Goal: Information Seeking & Learning: Learn about a topic

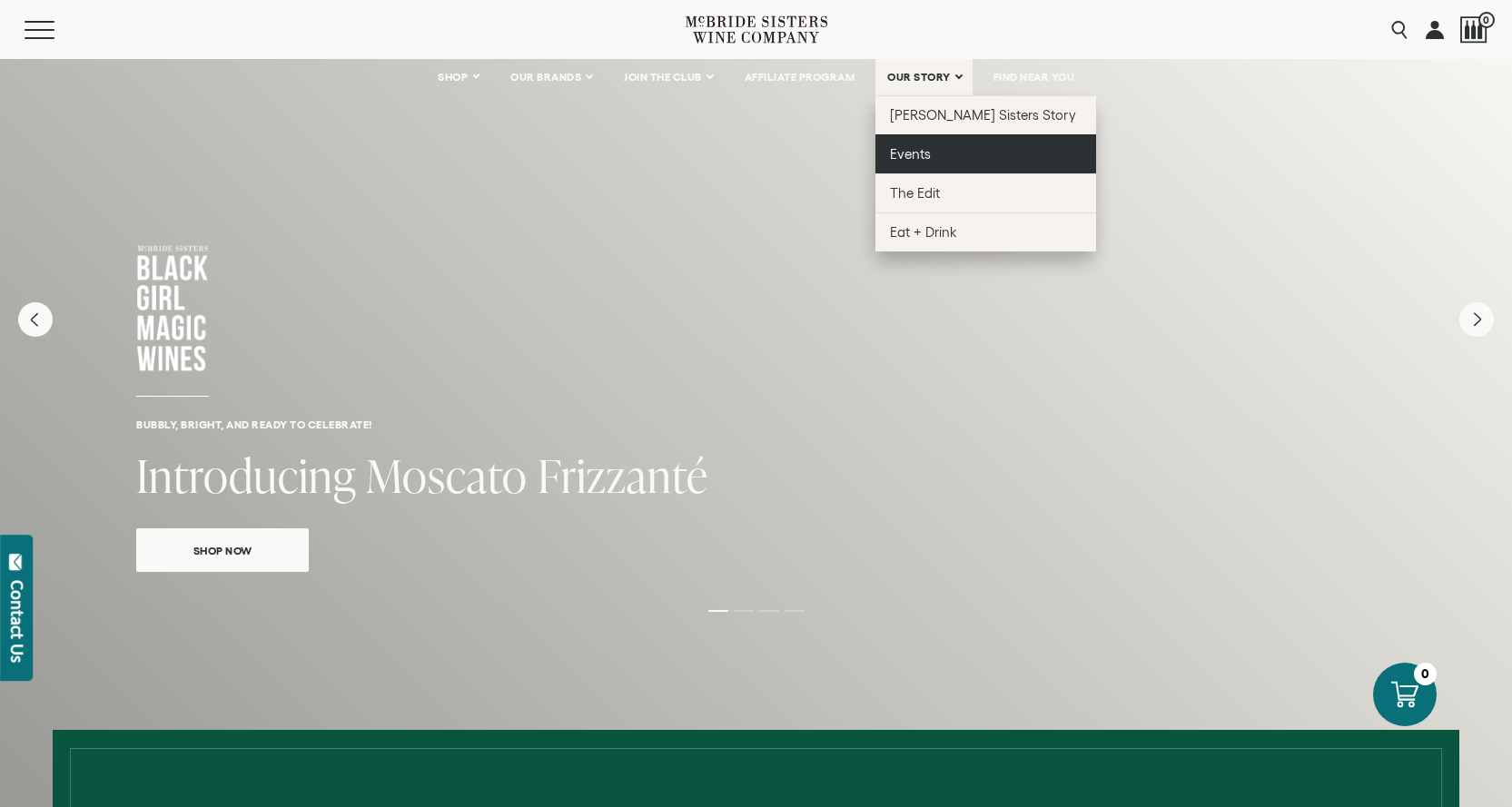
click at [926, 153] on span "Events" at bounding box center [910, 154] width 41 height 15
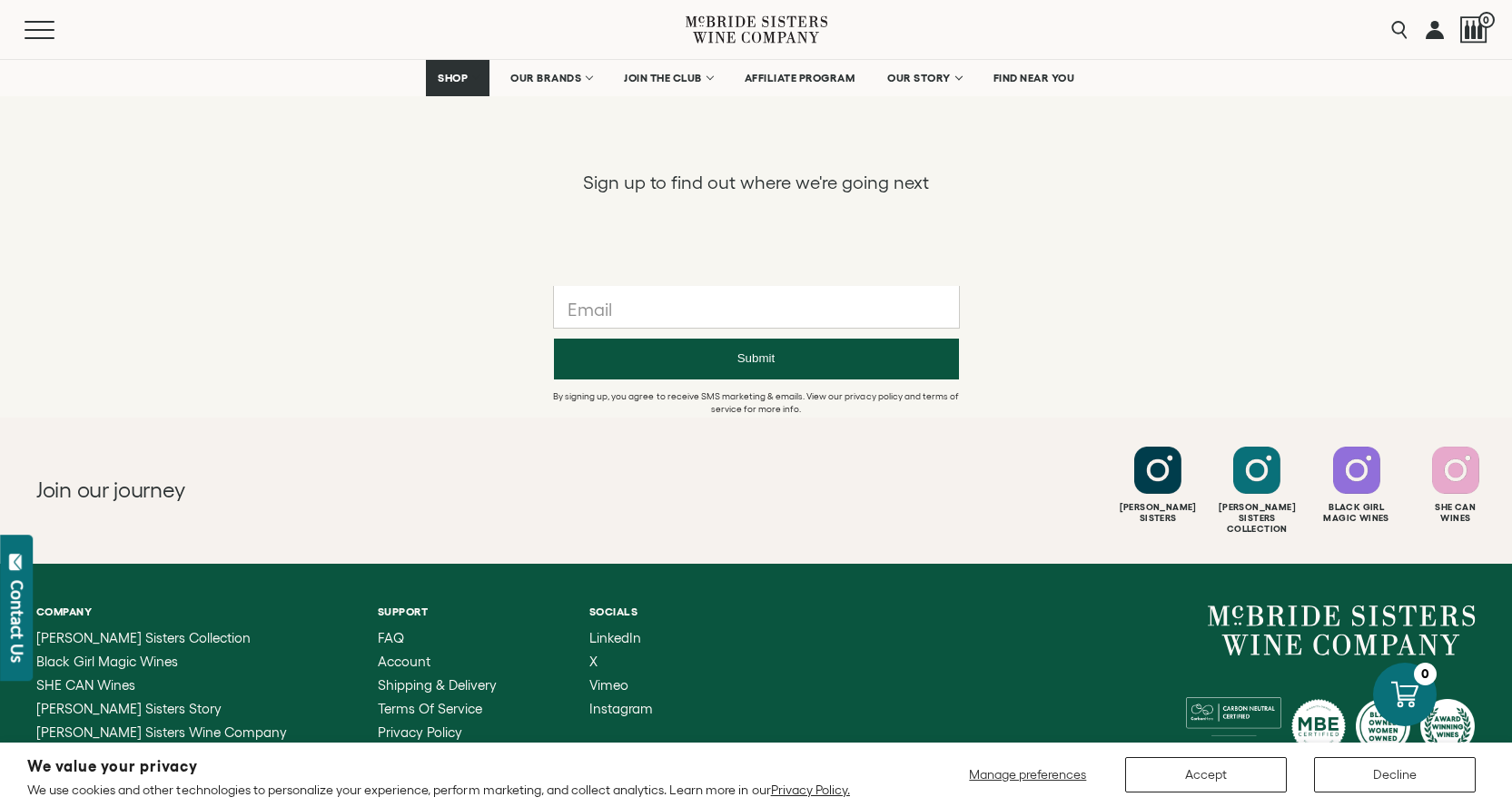
scroll to position [1821, 0]
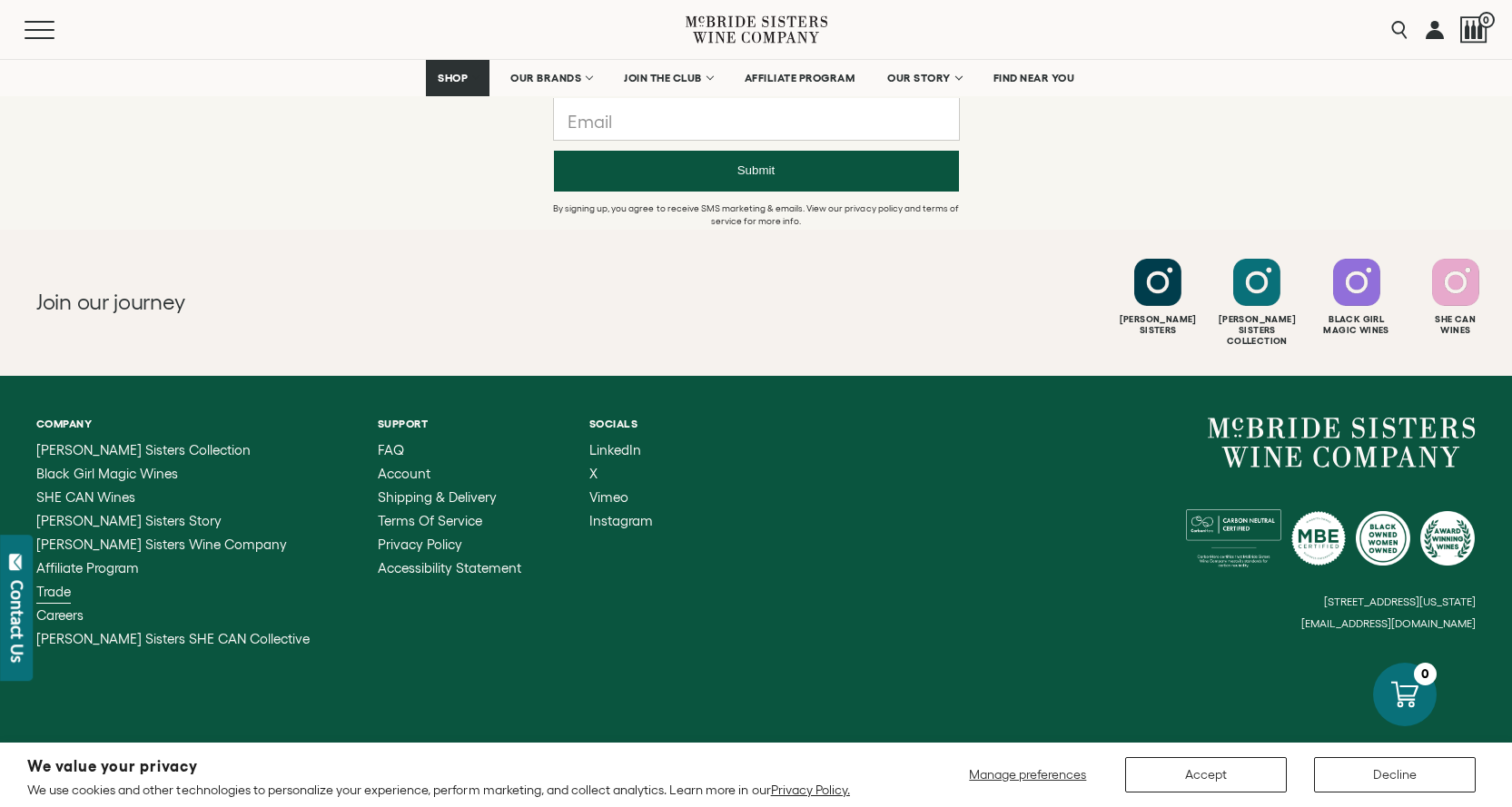
click at [55, 583] on span "Trade" at bounding box center [54, 591] width 35 height 15
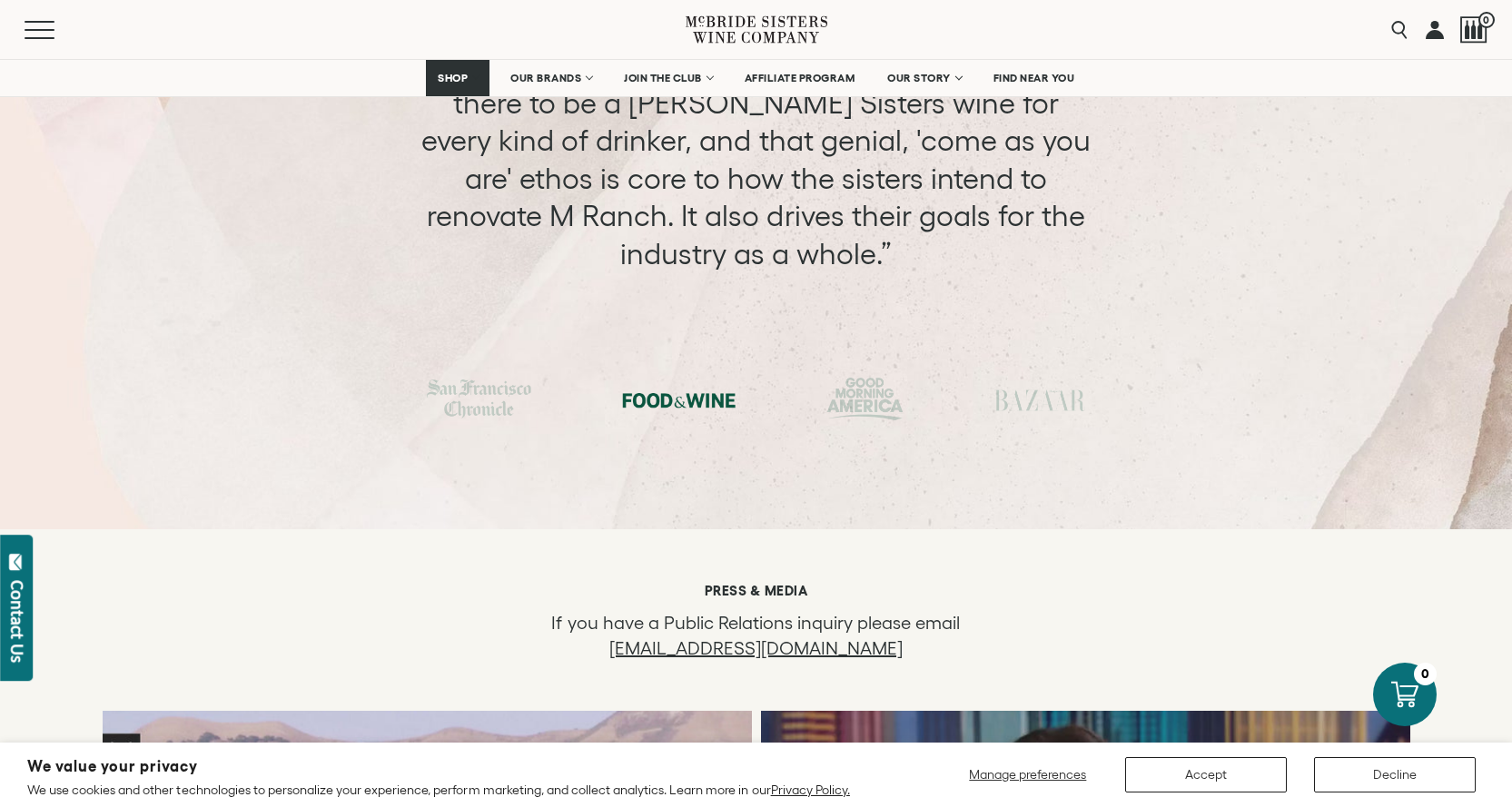
scroll to position [5082, 0]
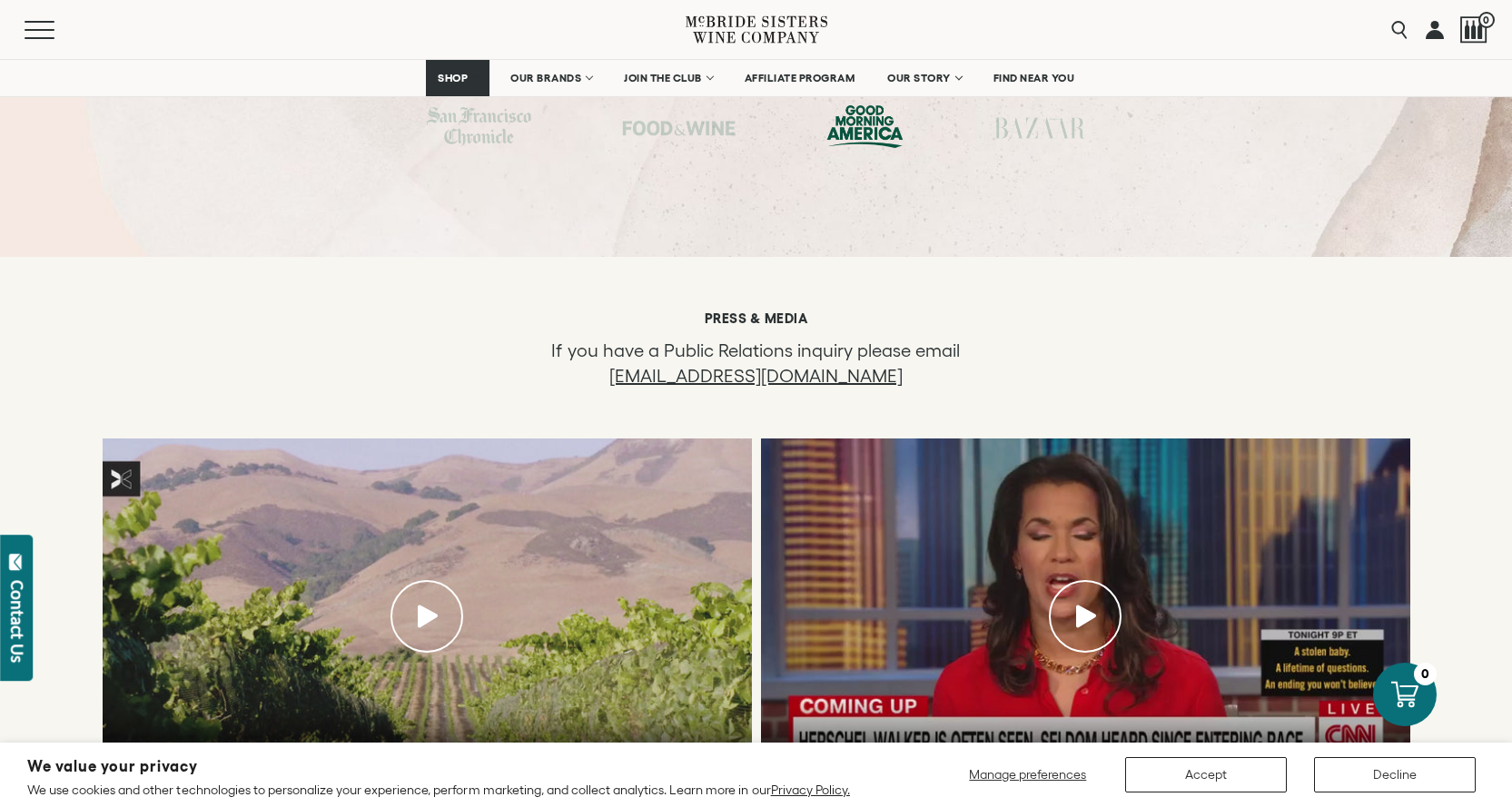
drag, startPoint x: 893, startPoint y: 281, endPoint x: 610, endPoint y: 287, distance: 283.1
click at [610, 337] on p "If you have a Public Relations inquiry please email marketing@mcbridesisters.com" at bounding box center [755, 363] width 508 height 51
copy link "marketing@mcbridesisters.com"
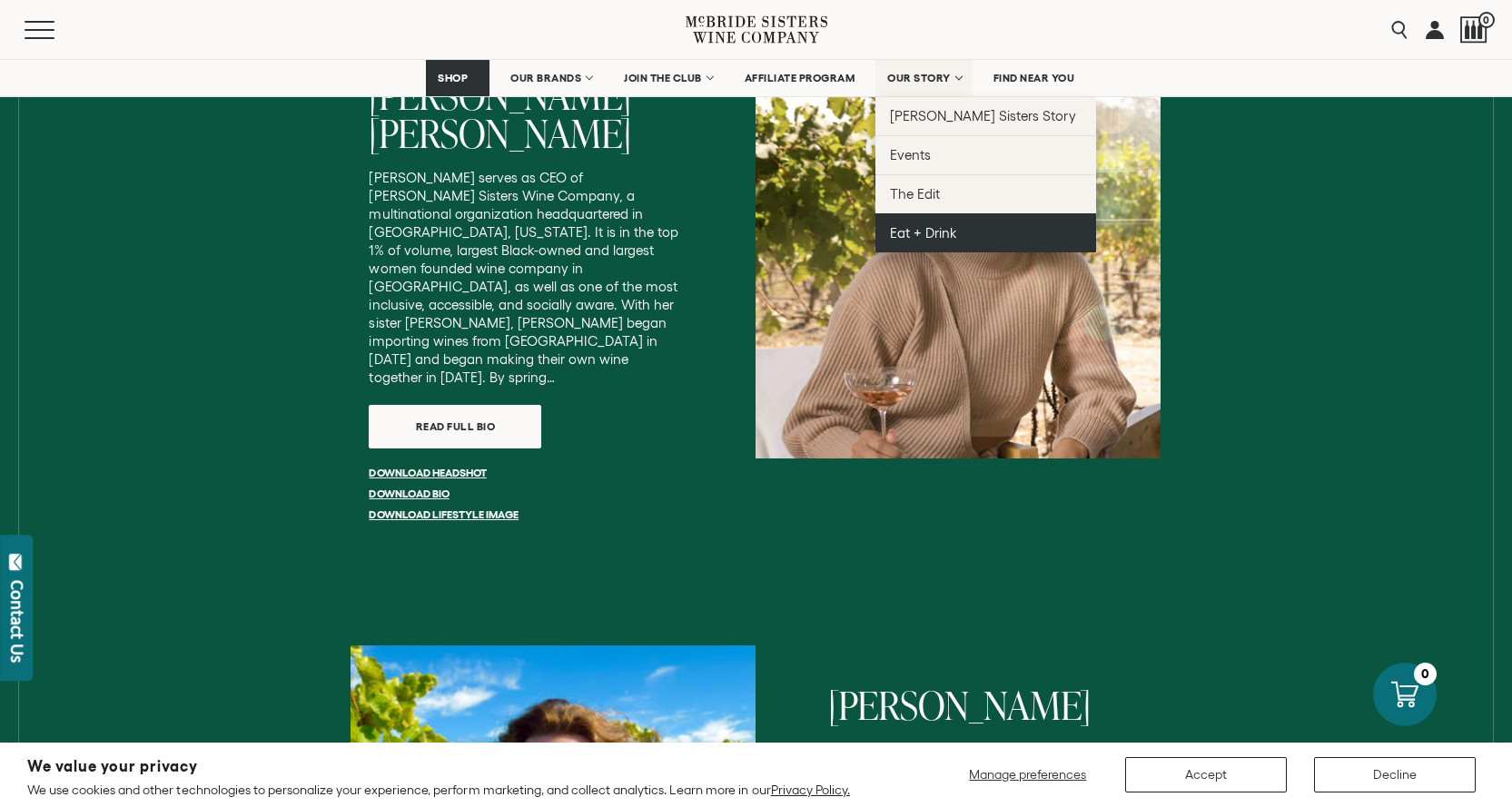
scroll to position [2994, 0]
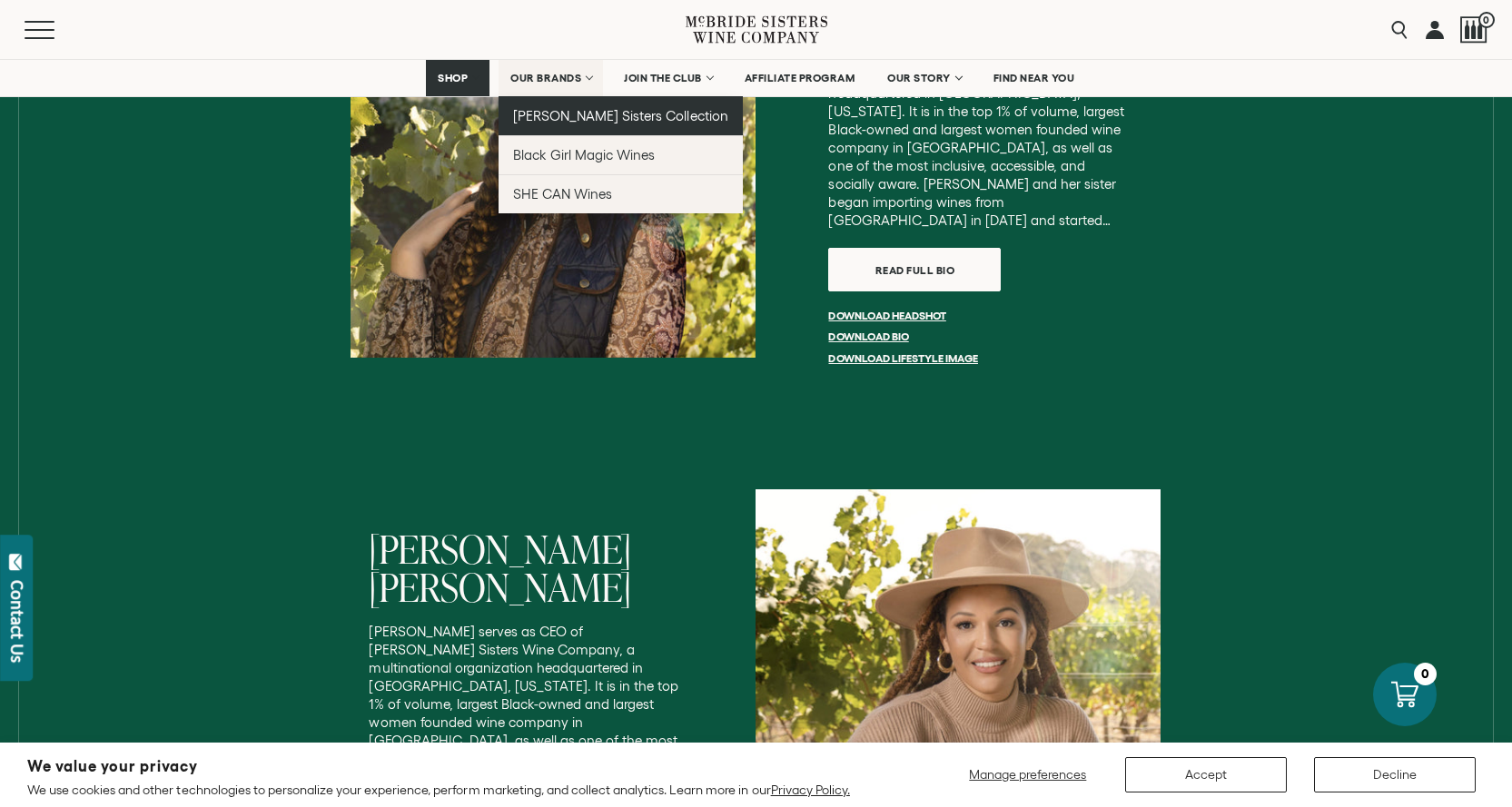
click at [575, 113] on span "[PERSON_NAME] Sisters Collection" at bounding box center [620, 115] width 215 height 15
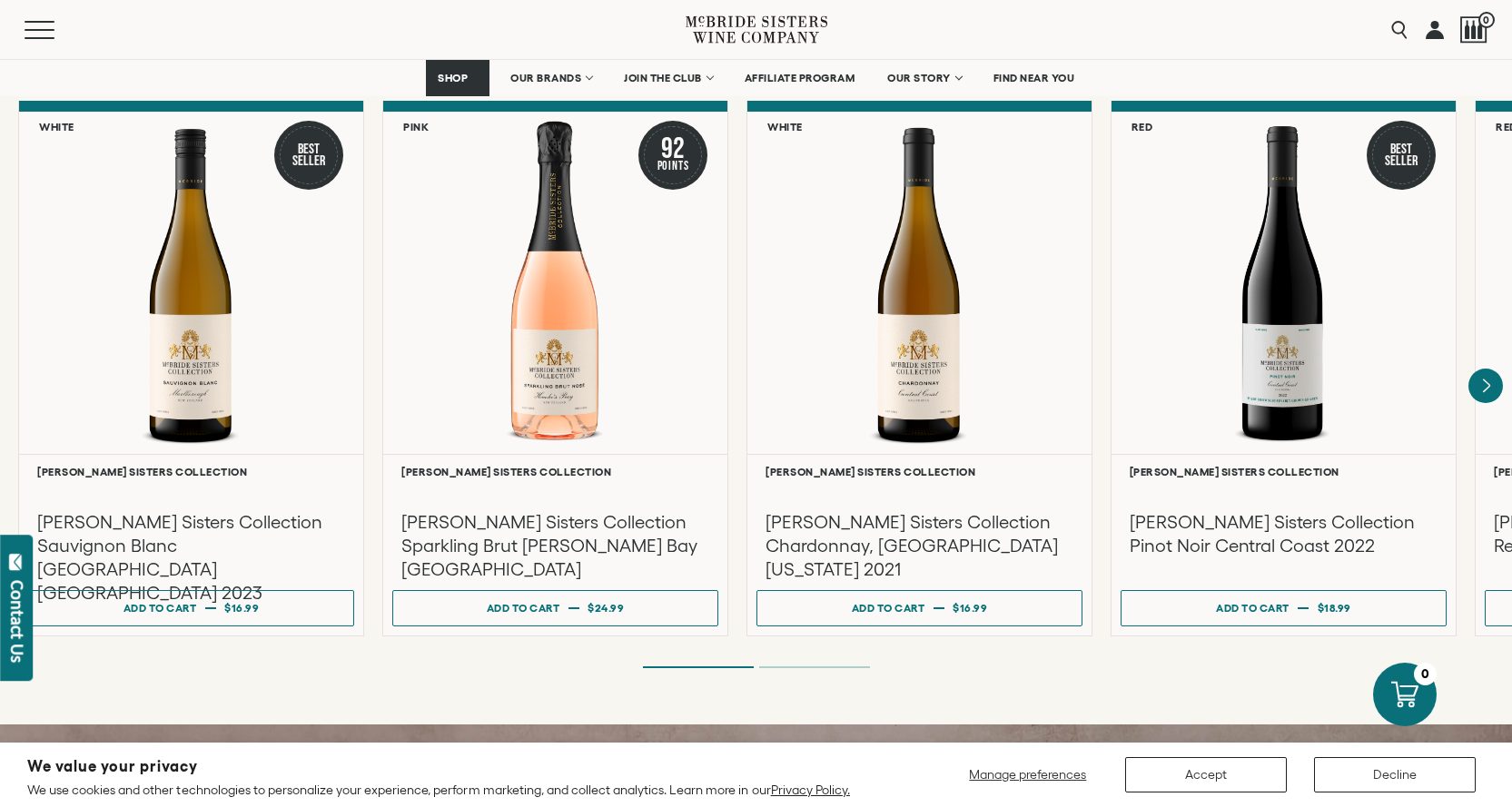
scroll to position [1633, 0]
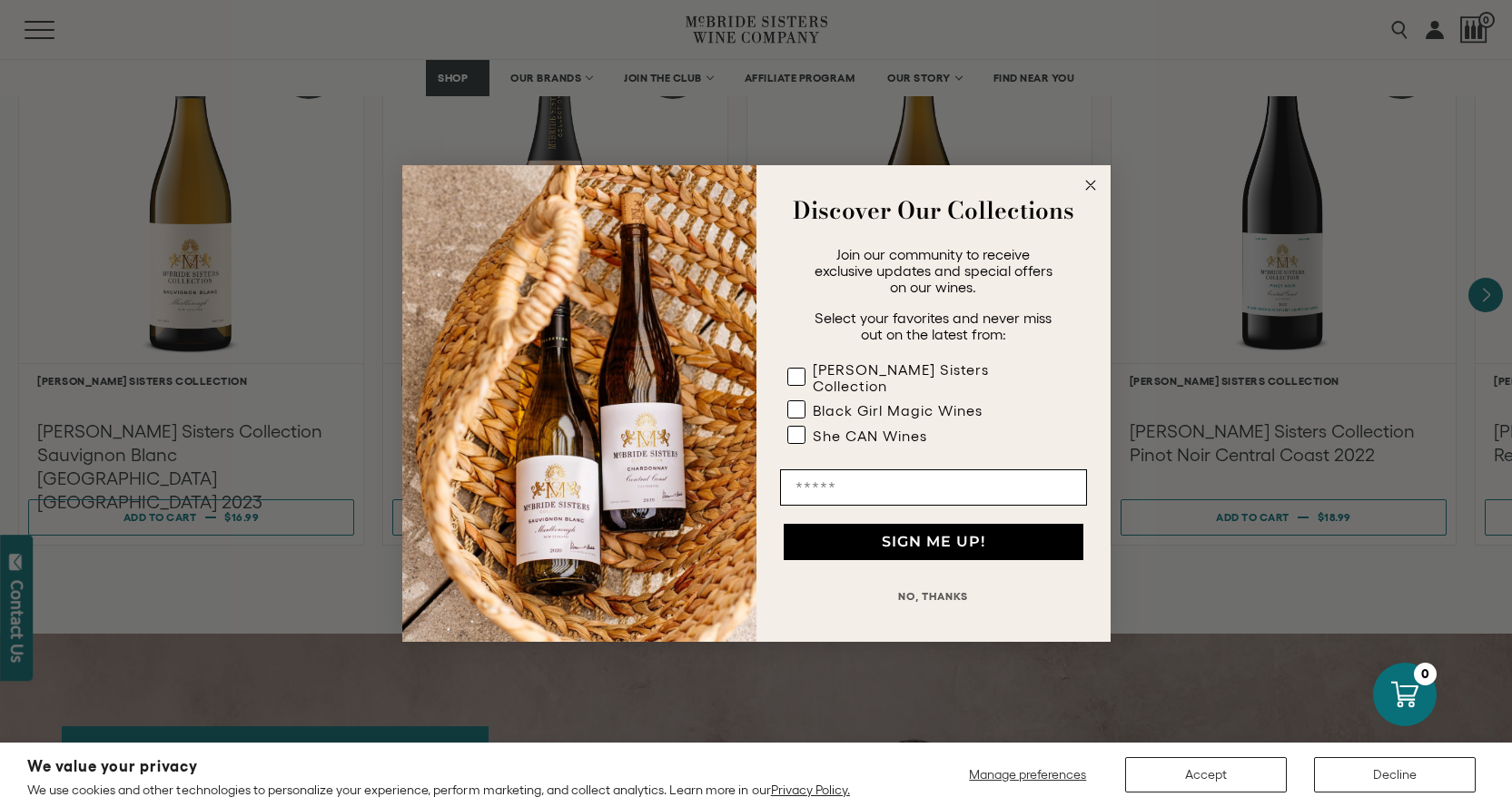
click at [1088, 190] on icon "Close dialog" at bounding box center [1090, 185] width 9 height 9
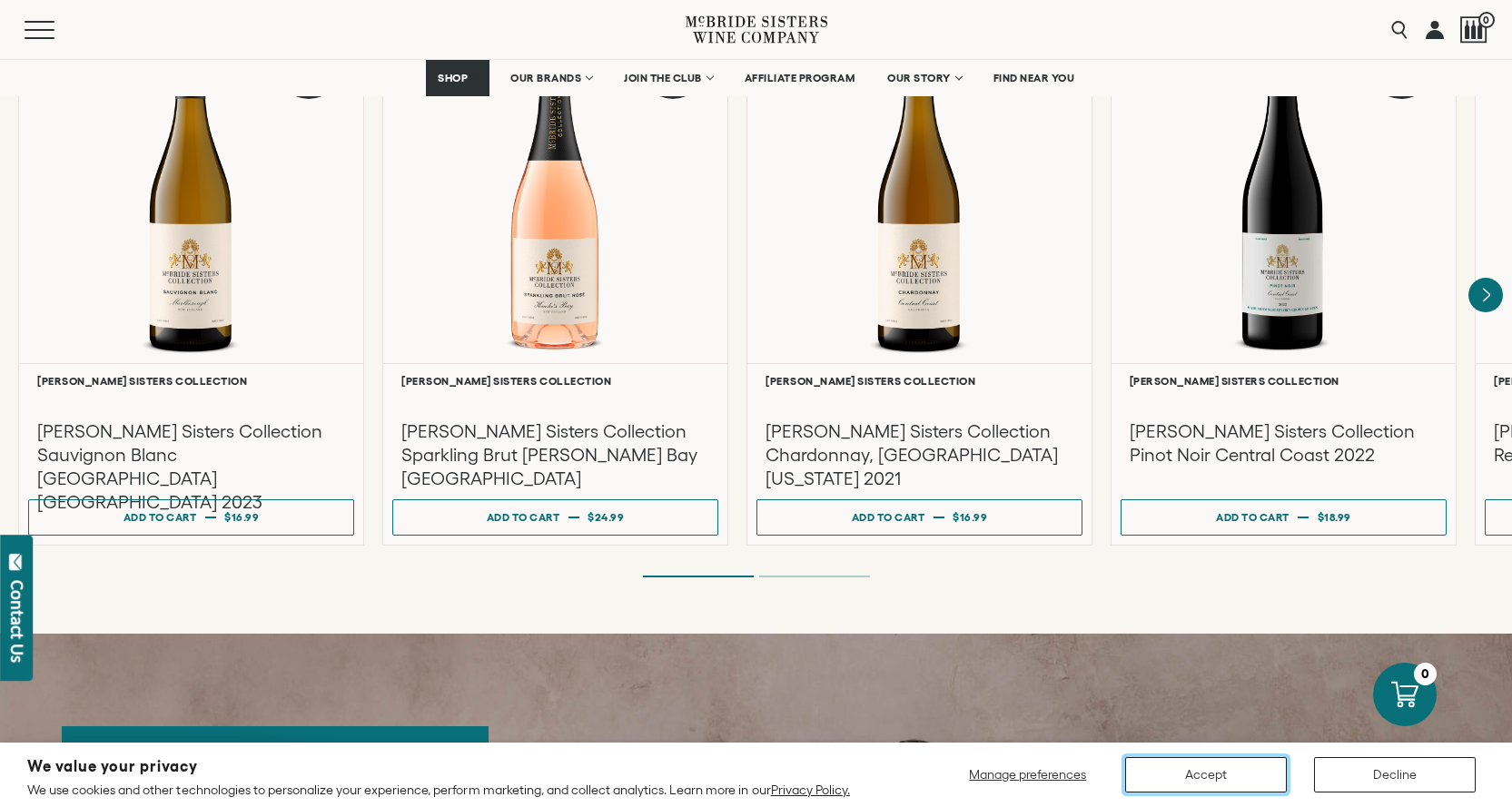
click at [1231, 769] on button "Accept" at bounding box center [1206, 774] width 162 height 35
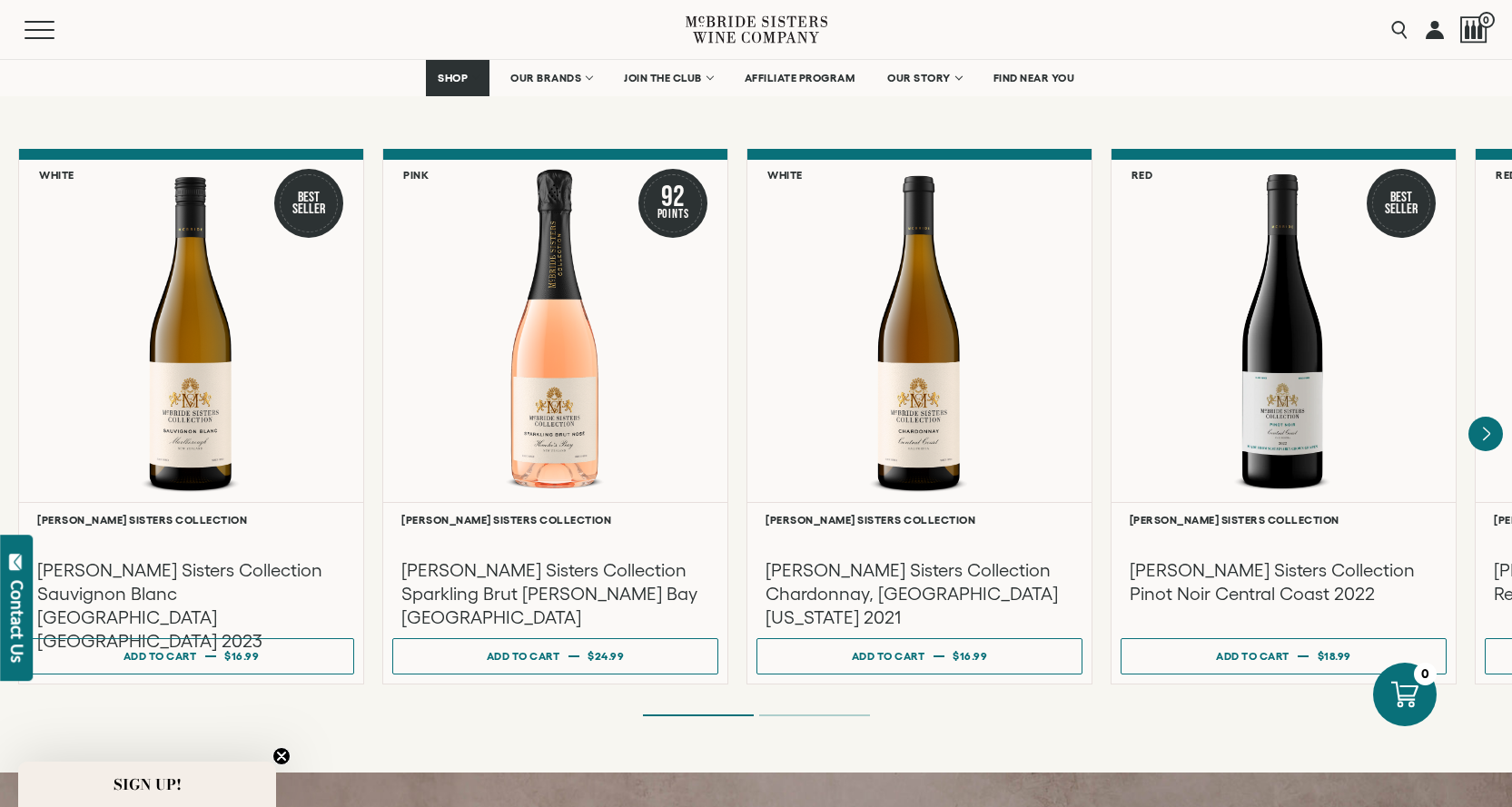
scroll to position [1410, 0]
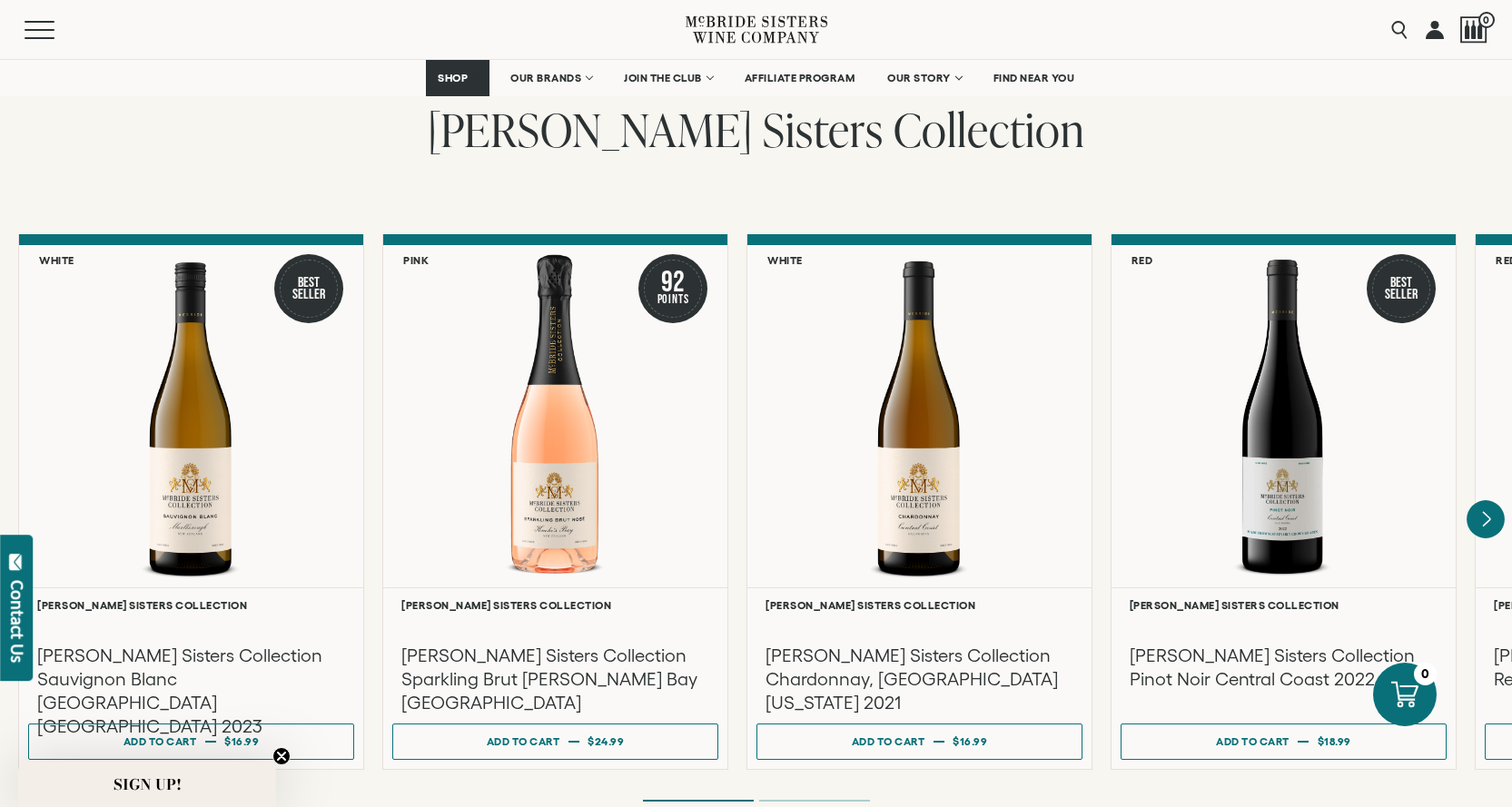
click at [1487, 512] on icon "Next" at bounding box center [1487, 519] width 7 height 15
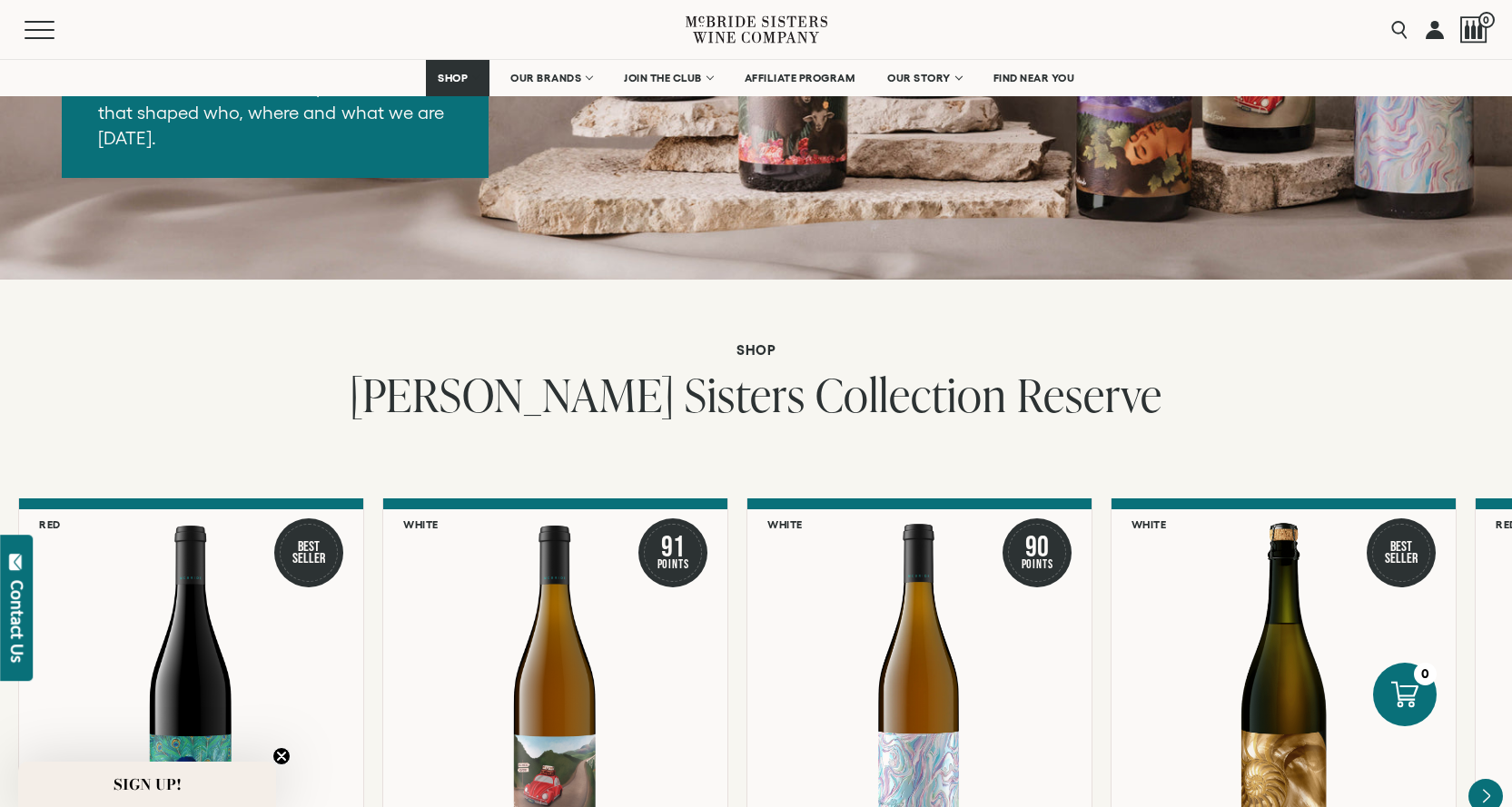
scroll to position [3133, 0]
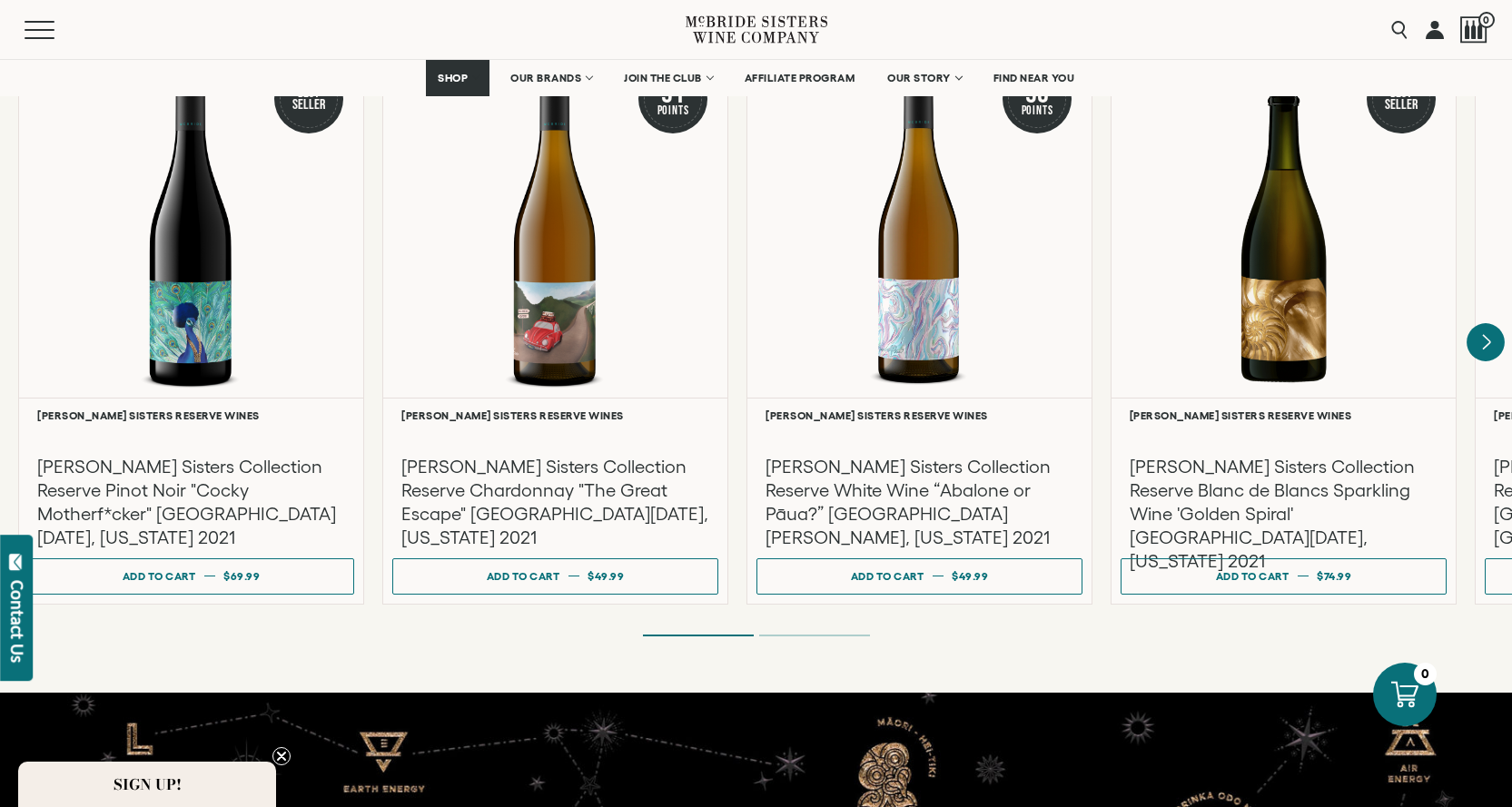
click at [1490, 323] on icon "Next" at bounding box center [1486, 342] width 38 height 38
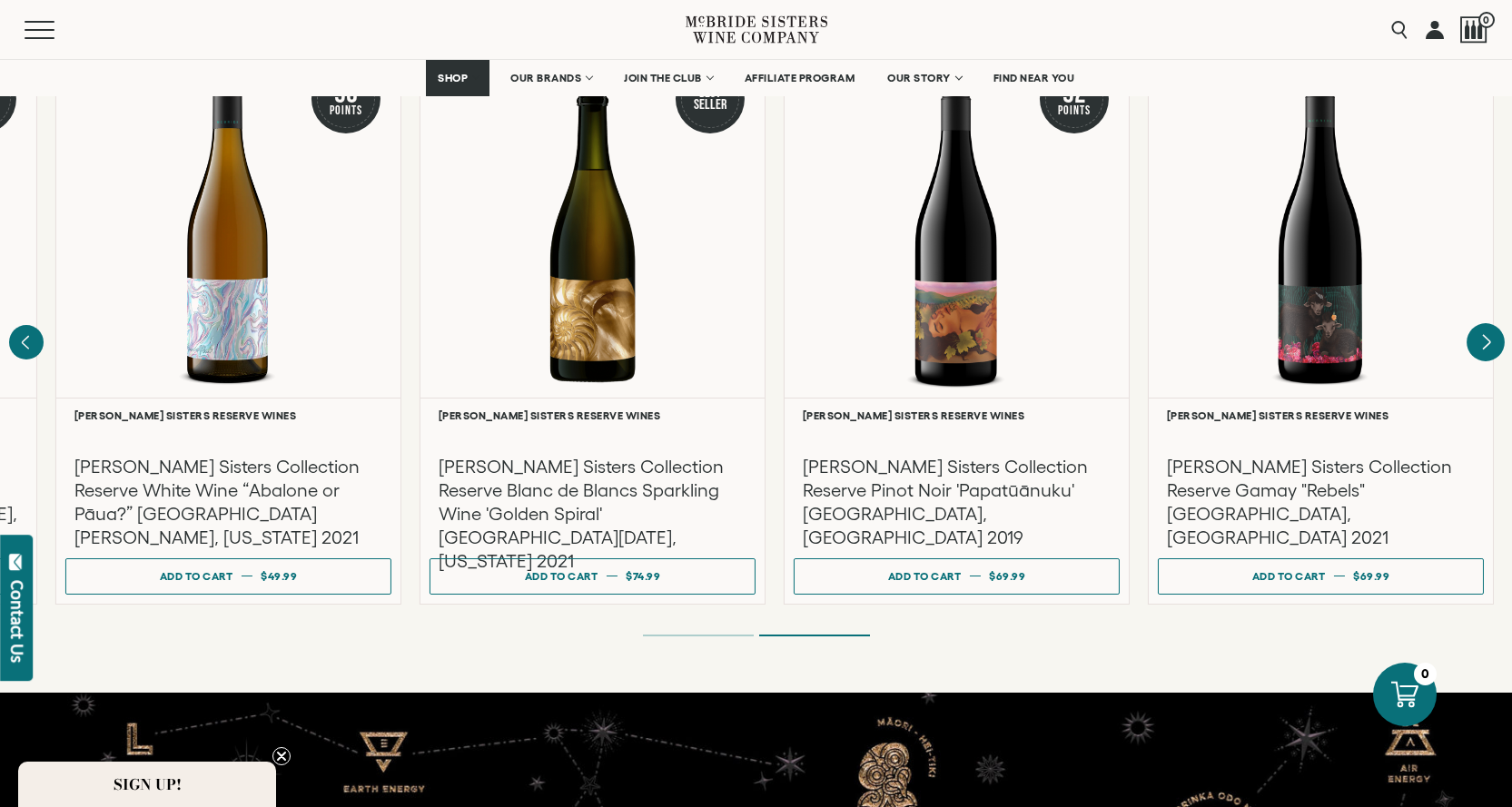
click at [1490, 314] on div at bounding box center [1320, 226] width 344 height 342
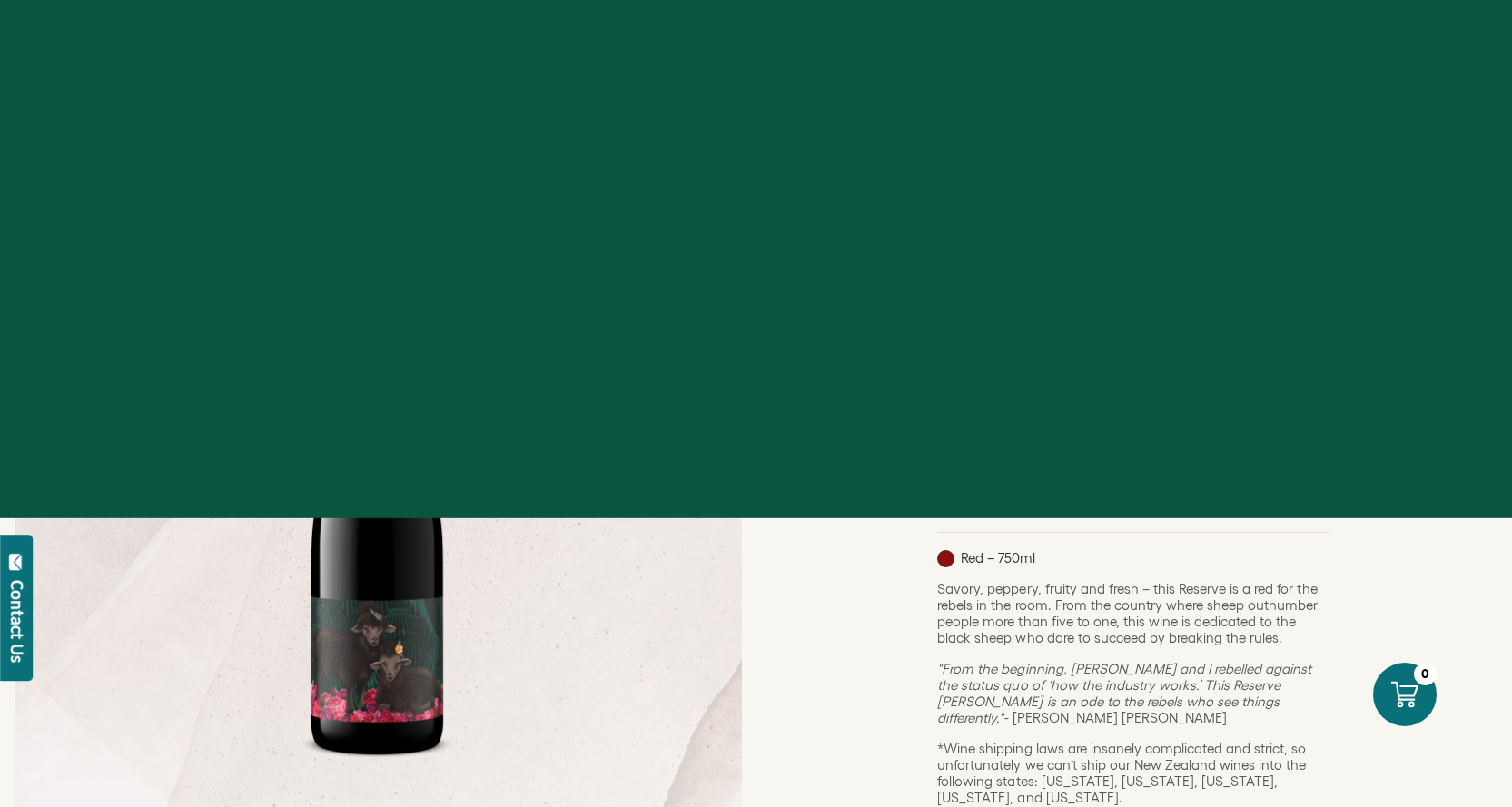
drag, startPoint x: 1517, startPoint y: 43, endPoint x: 1525, endPoint y: 24, distance: 20.6
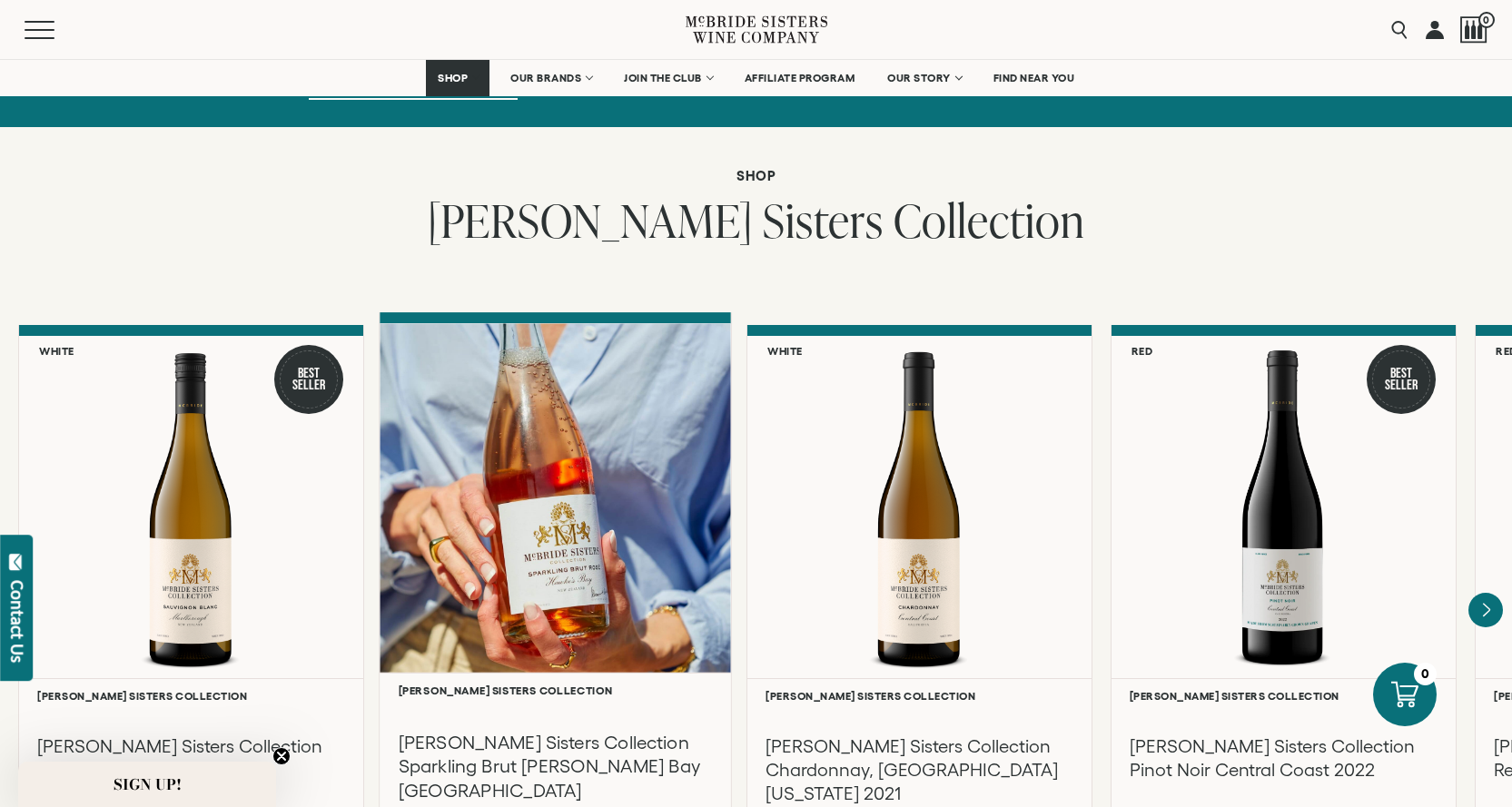
scroll to position [1590, 0]
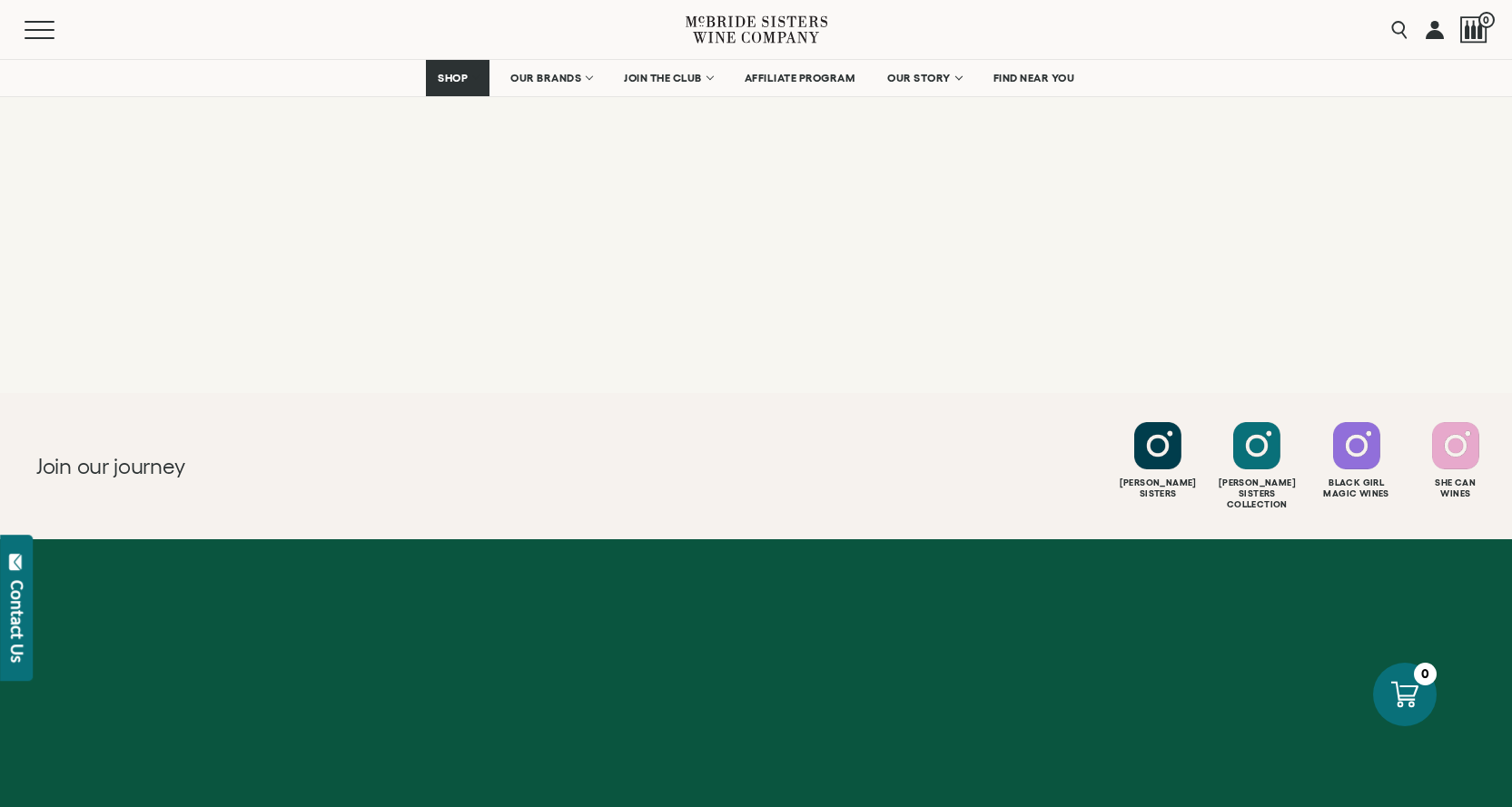
scroll to position [5604, 0]
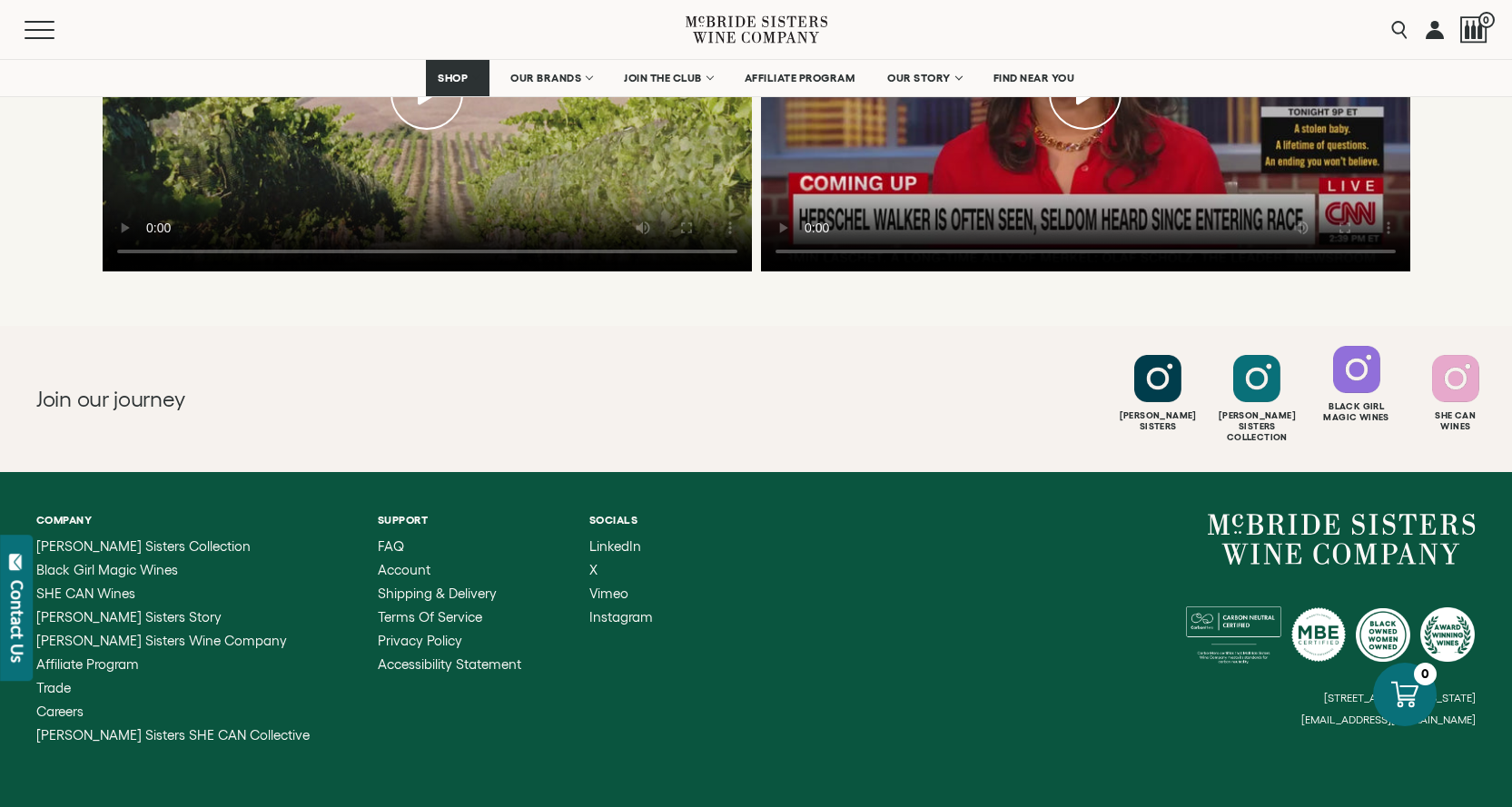
click at [1368, 345] on div at bounding box center [1357, 369] width 47 height 47
click at [224, 727] on span "[PERSON_NAME] Sisters SHE CAN Collective" at bounding box center [173, 734] width 274 height 15
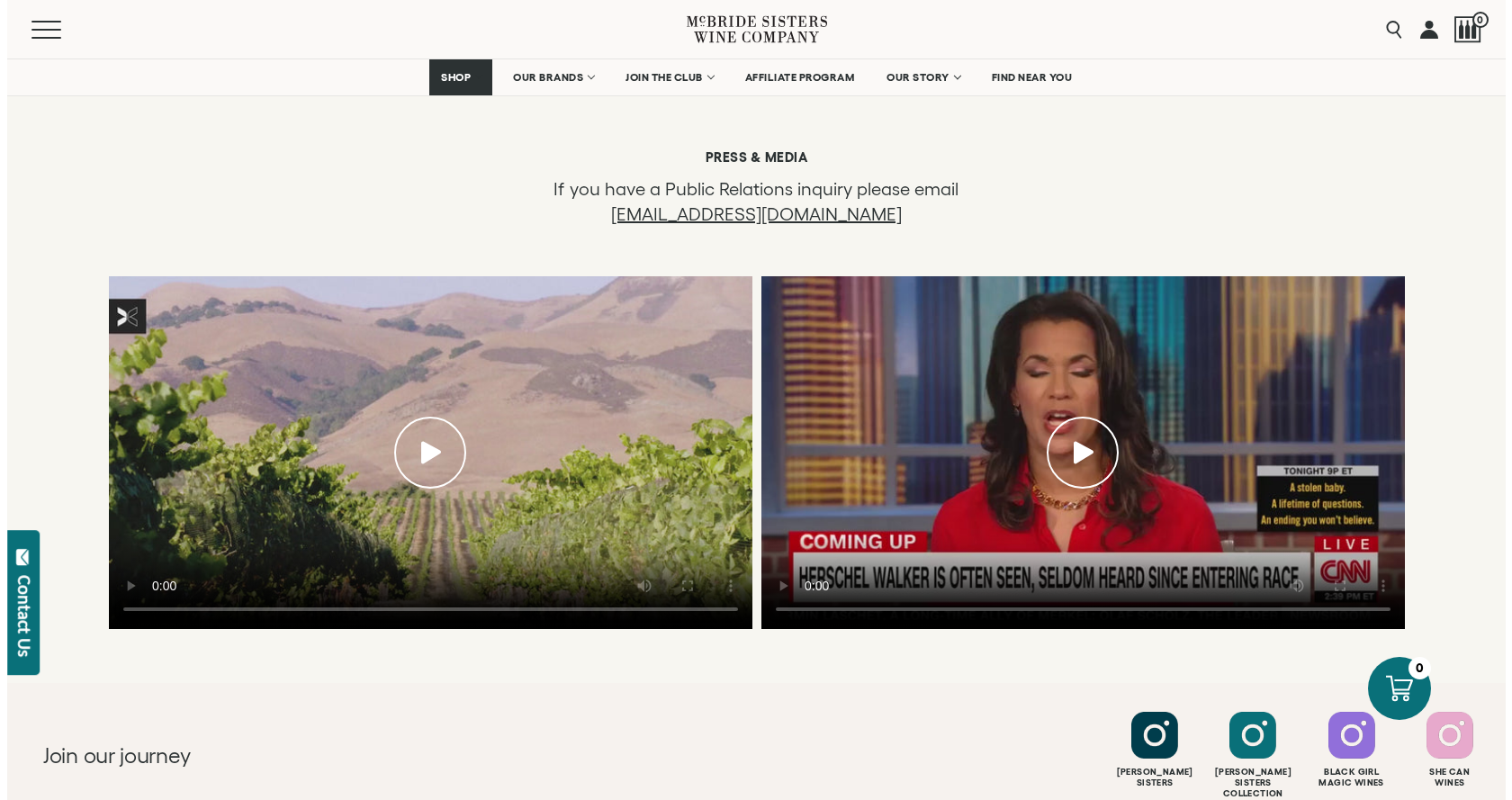
scroll to position [4836, 0]
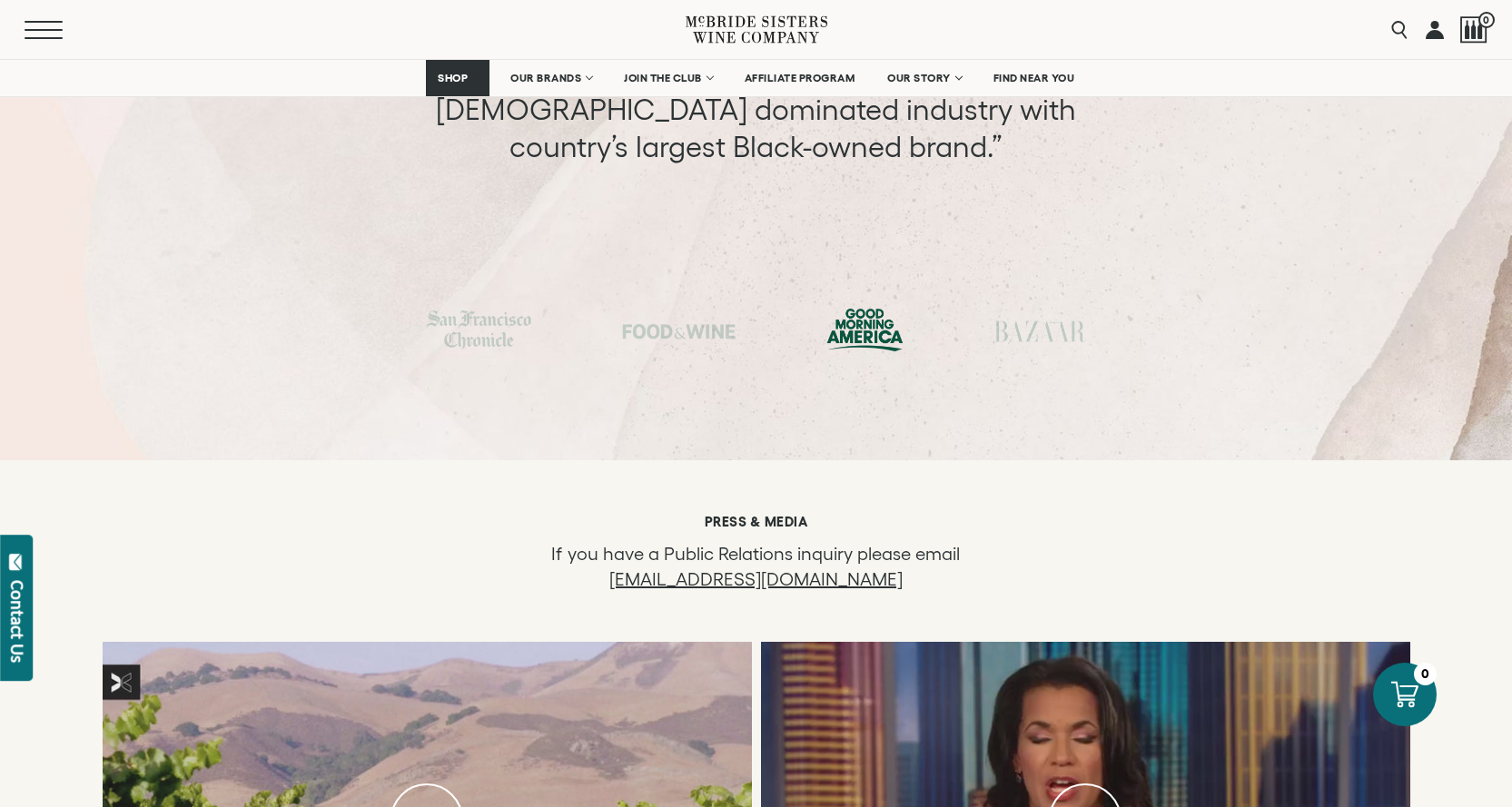
click at [48, 25] on button "Menu" at bounding box center [57, 30] width 65 height 18
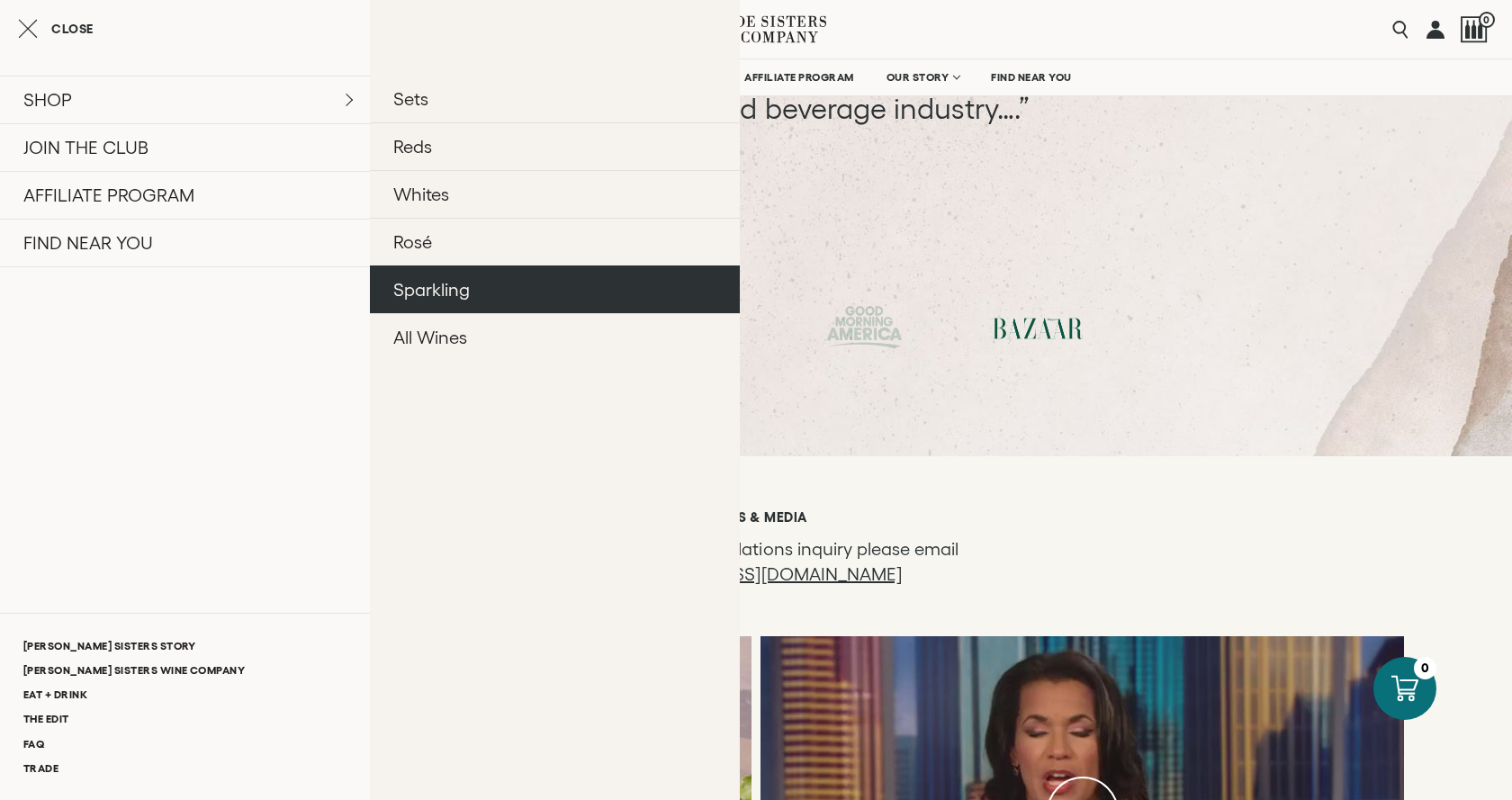
click at [437, 297] on link "Sparkling" at bounding box center [554, 289] width 369 height 48
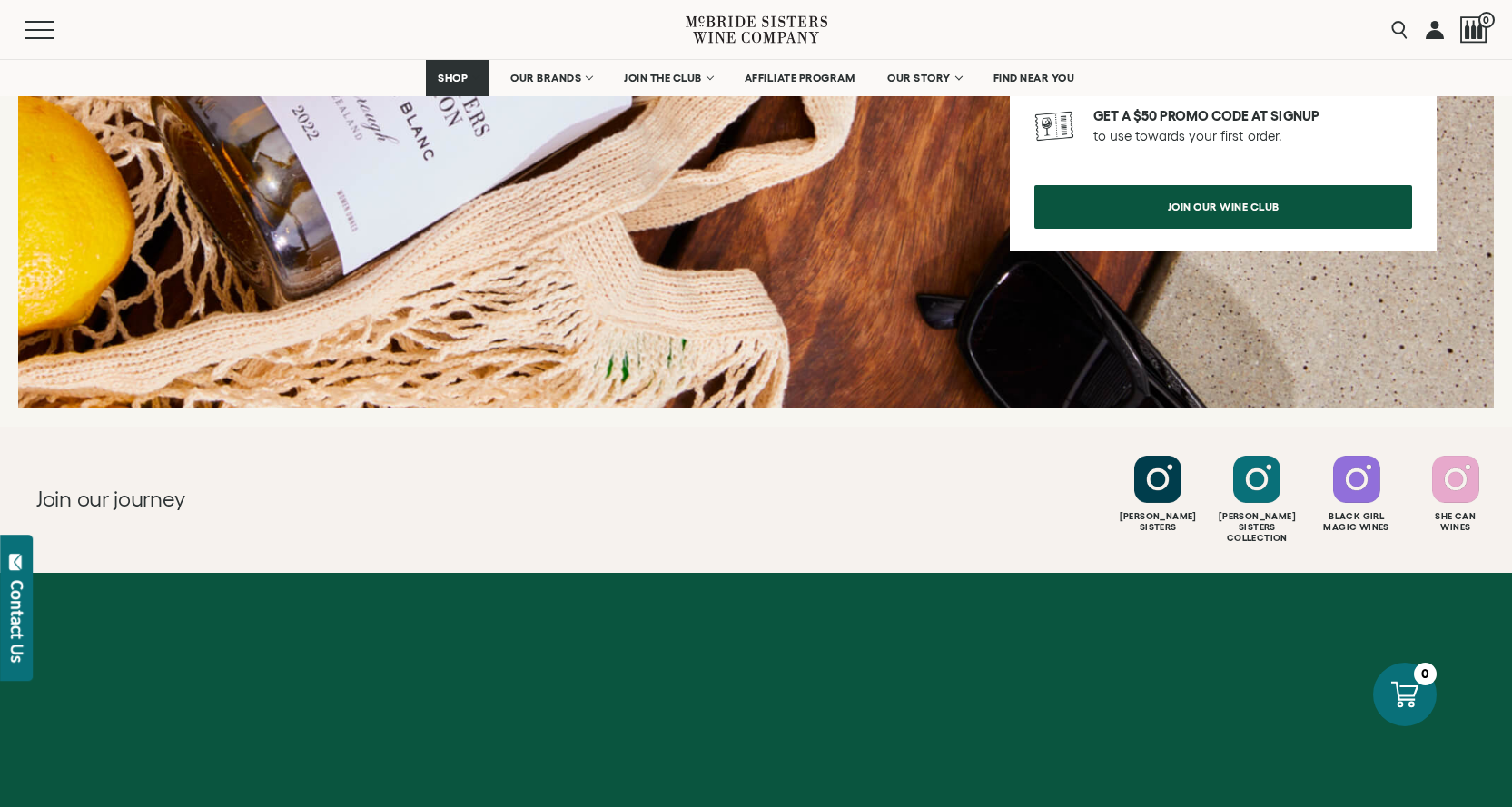
scroll to position [2268, 0]
